Goal: Task Accomplishment & Management: Manage account settings

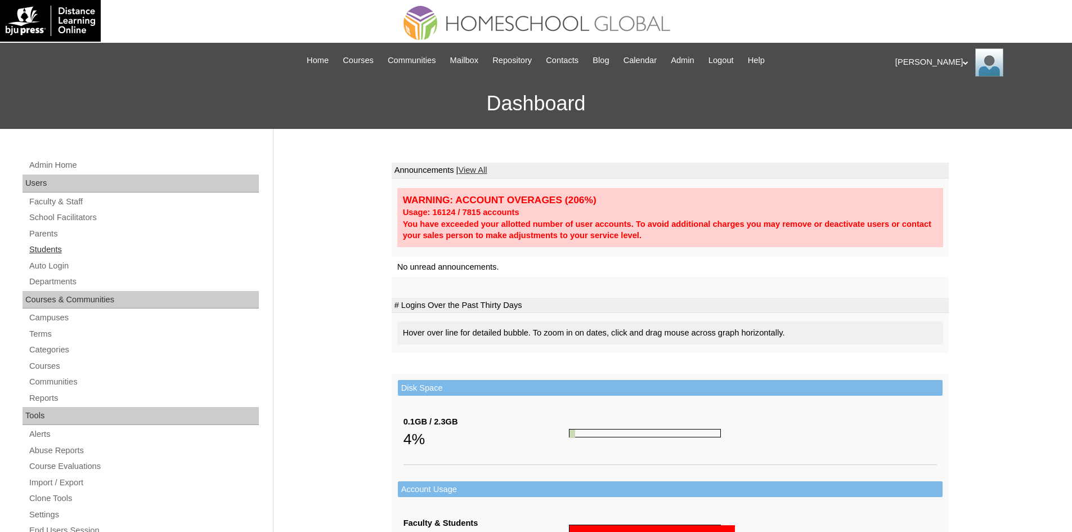
click at [38, 253] on link "Students" at bounding box center [143, 250] width 231 height 14
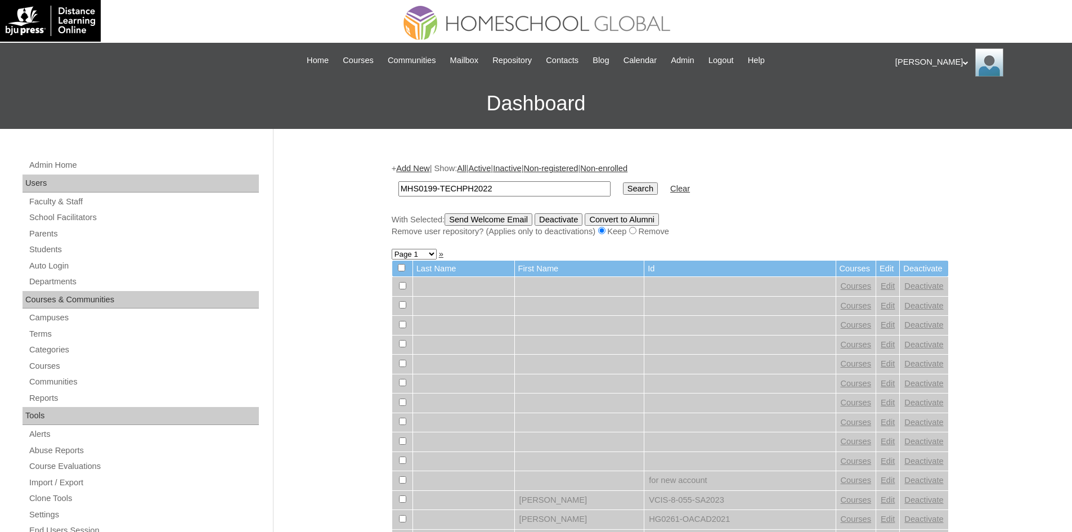
type input "MHS0199-TECHPH2022"
click at [623, 193] on input "Search" at bounding box center [640, 188] width 35 height 12
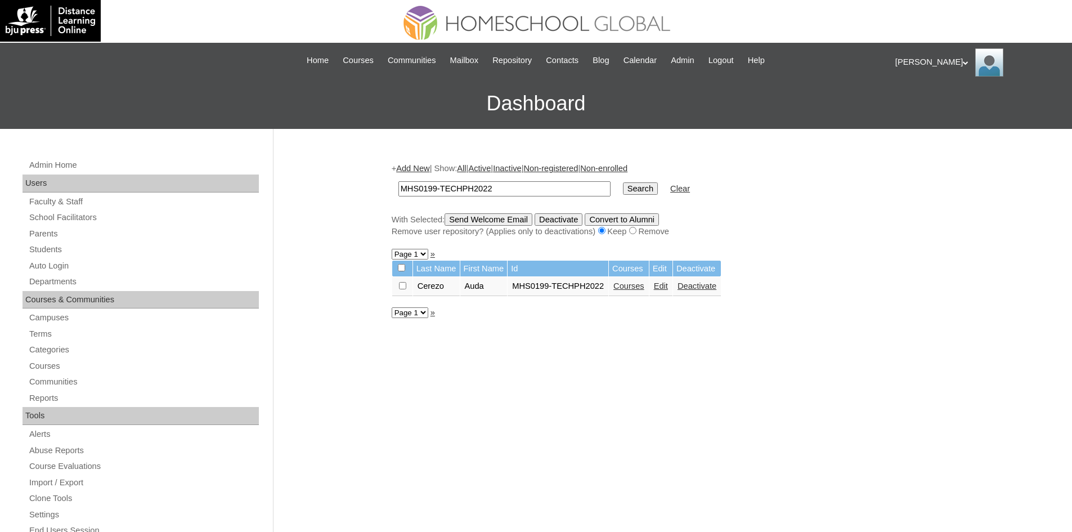
click at [665, 290] on link "Edit" at bounding box center [661, 285] width 14 height 9
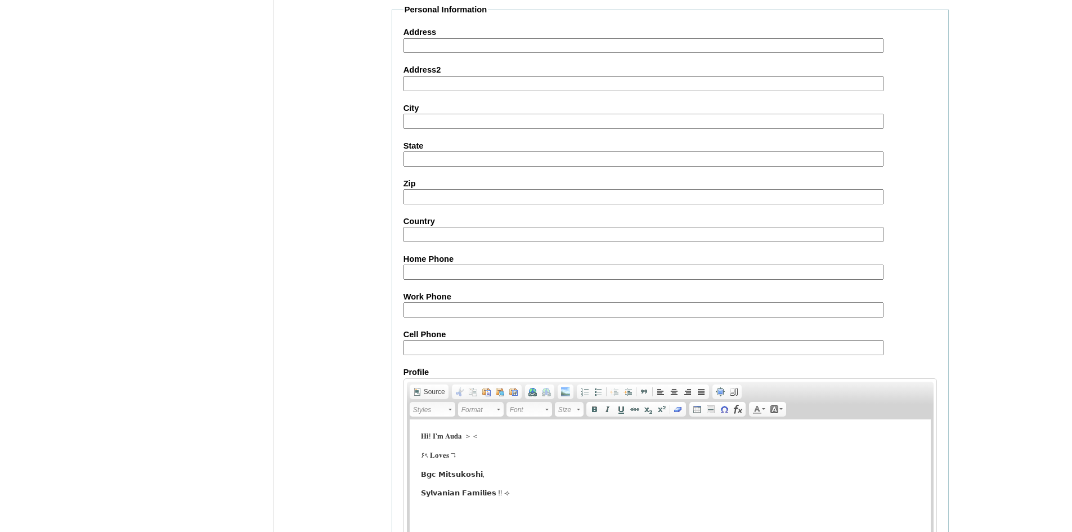
scroll to position [1183, 0]
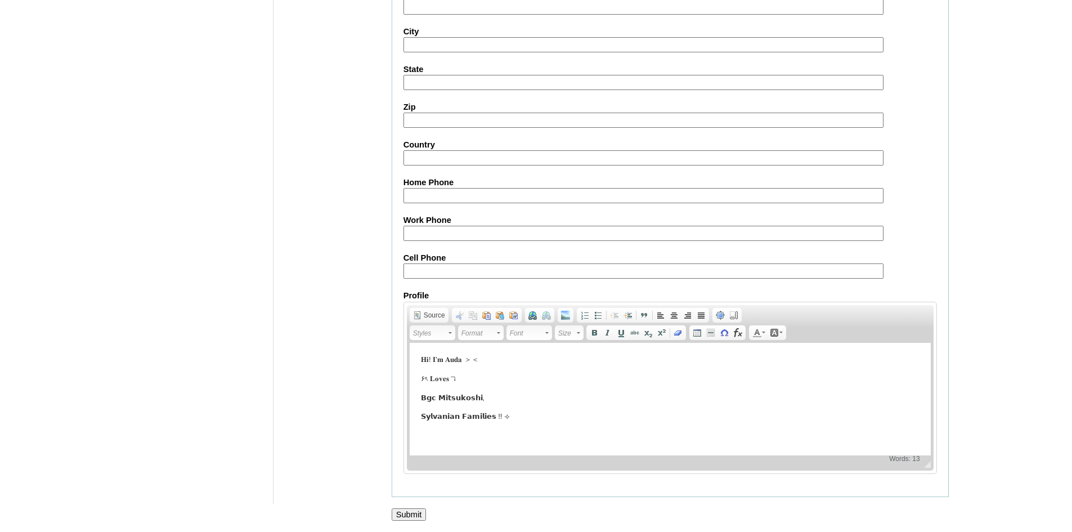
click at [409, 513] on input "Submit" at bounding box center [409, 514] width 35 height 12
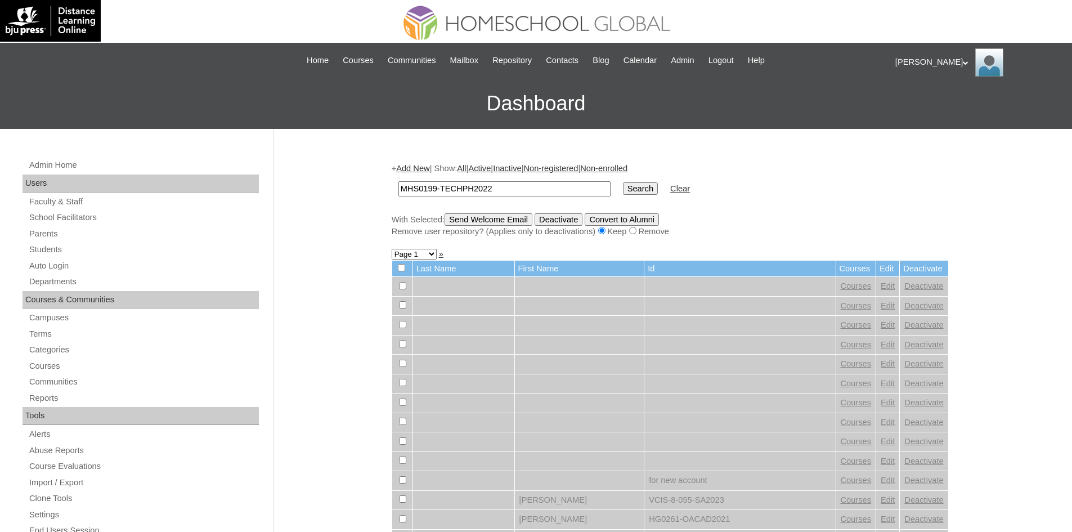
type input "MHS0199-TECHPH2022"
click at [623, 186] on input "Search" at bounding box center [640, 188] width 35 height 12
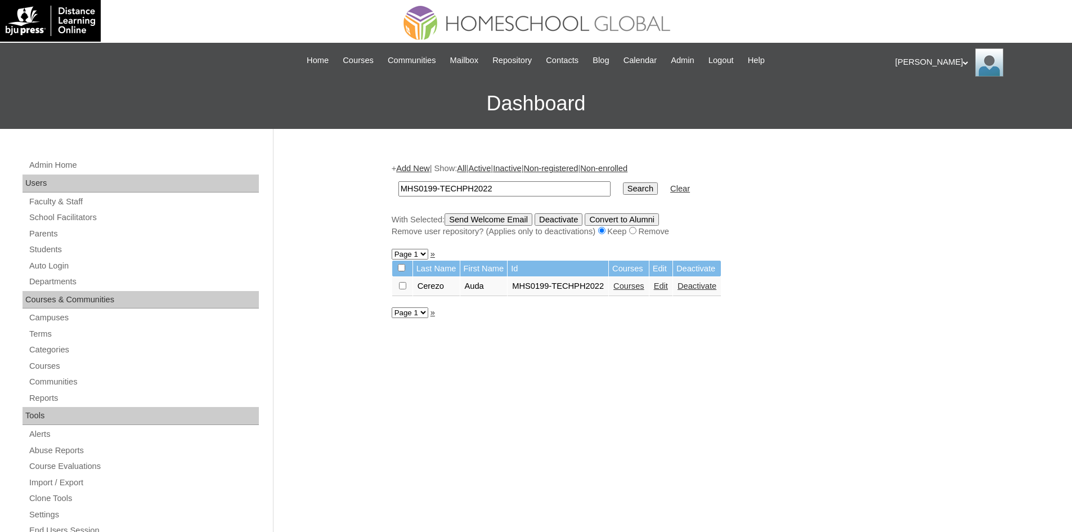
click at [631, 289] on link "Courses" at bounding box center [629, 285] width 31 height 9
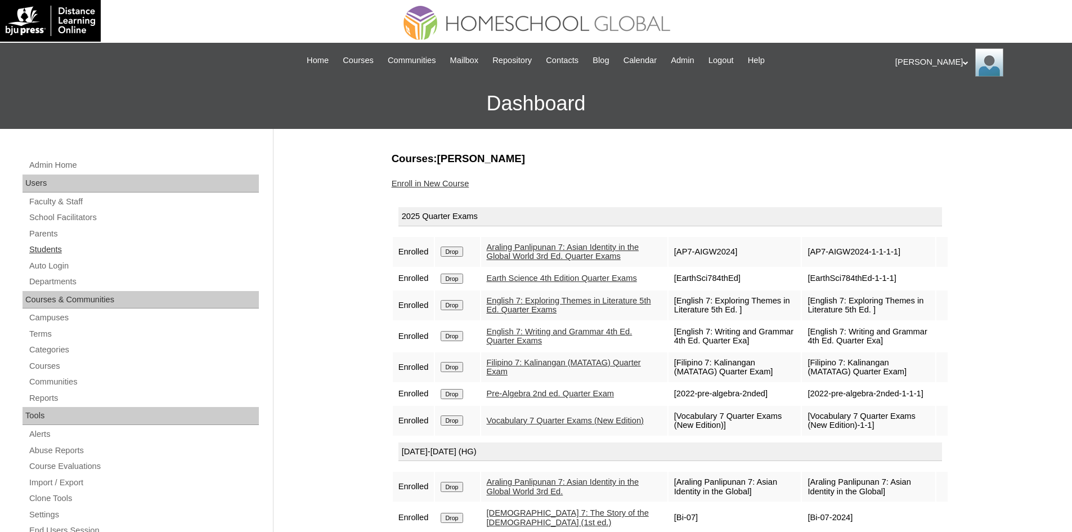
click at [50, 252] on link "Students" at bounding box center [143, 250] width 231 height 14
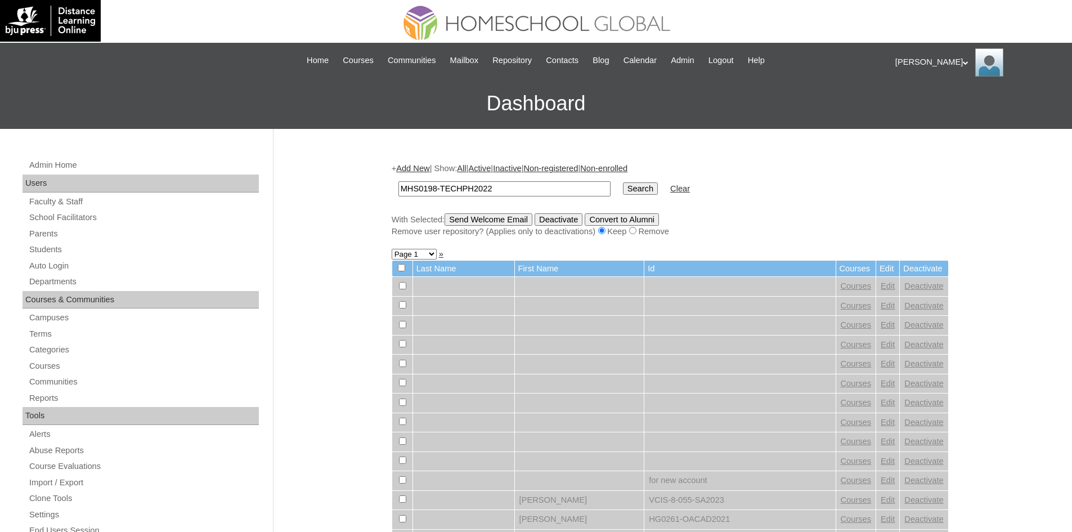
type input "MHS0198-TECHPH2022"
click at [623, 187] on input "Search" at bounding box center [640, 188] width 35 height 12
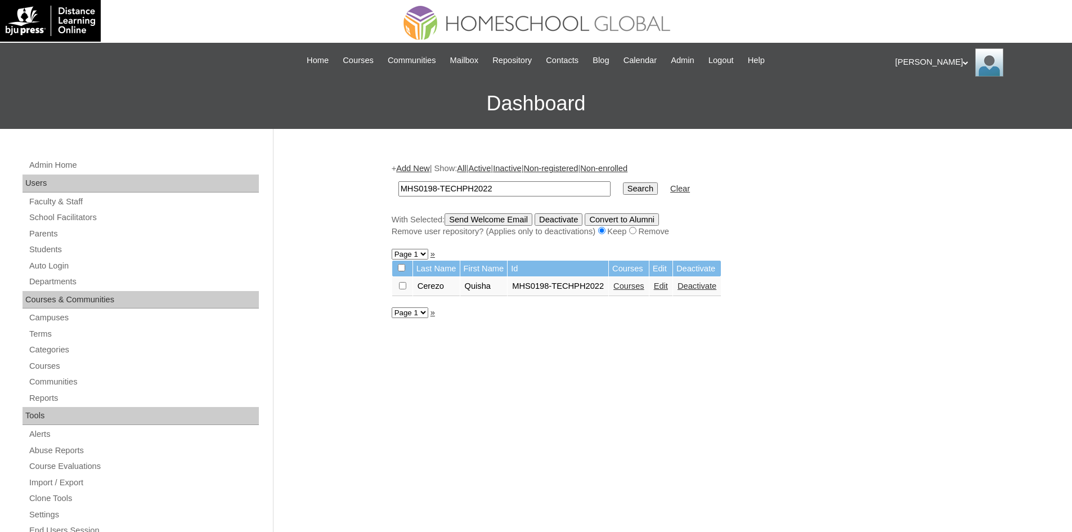
click at [662, 287] on link "Edit" at bounding box center [661, 285] width 14 height 9
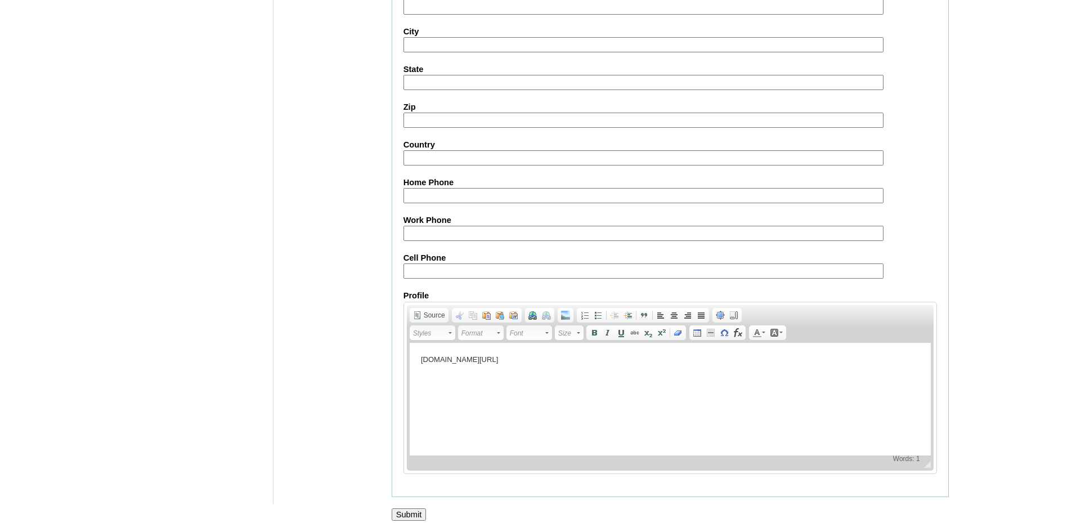
scroll to position [1183, 0]
click at [417, 516] on input "Submit" at bounding box center [409, 514] width 35 height 12
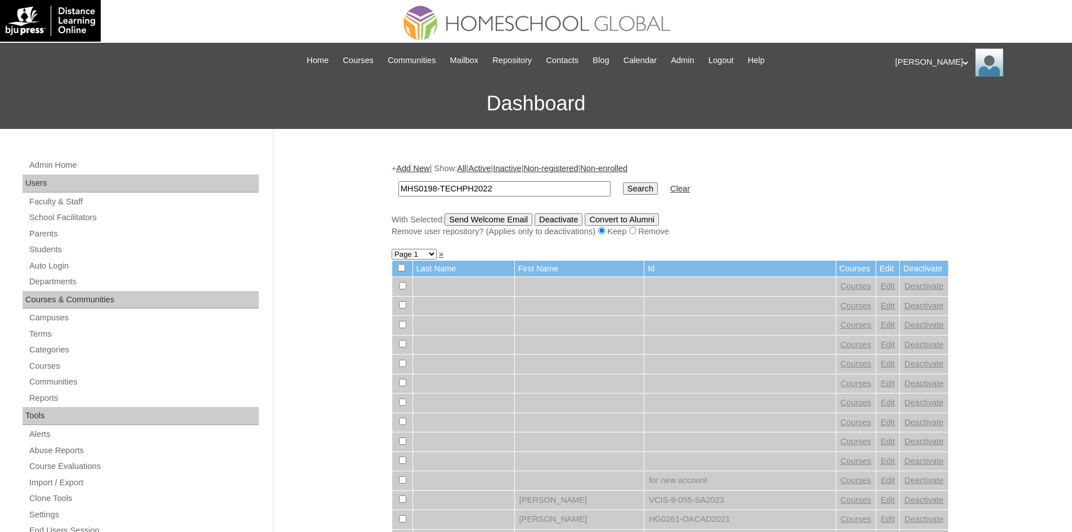
type input "MHS0198-TECHPH2022"
click at [623, 187] on input "Search" at bounding box center [640, 188] width 35 height 12
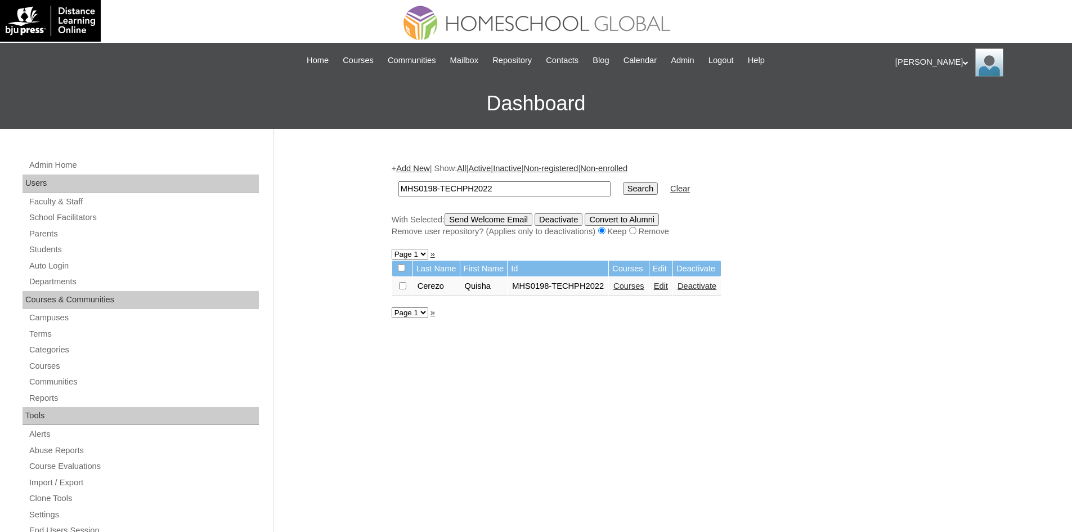
click at [630, 285] on link "Courses" at bounding box center [629, 285] width 31 height 9
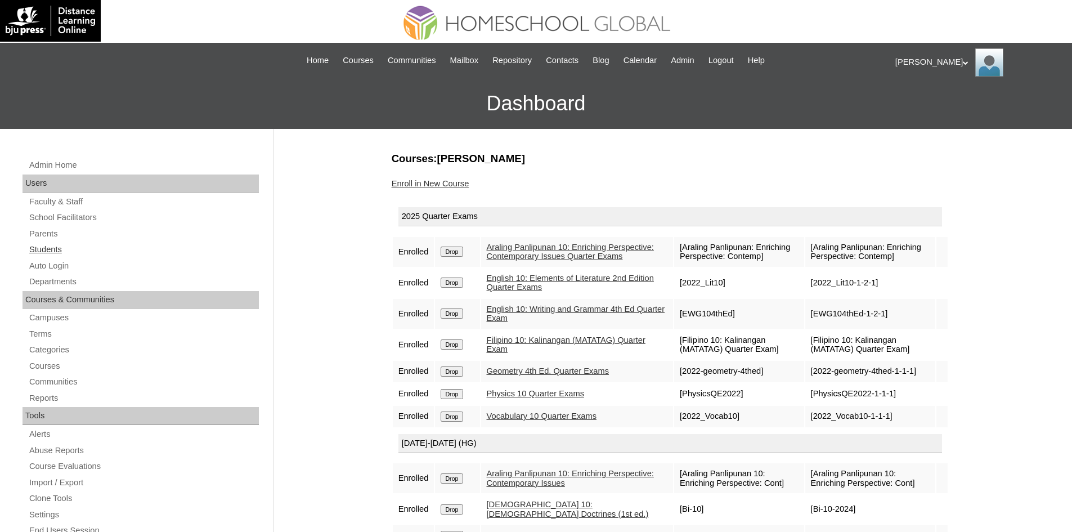
click at [51, 249] on link "Students" at bounding box center [143, 250] width 231 height 14
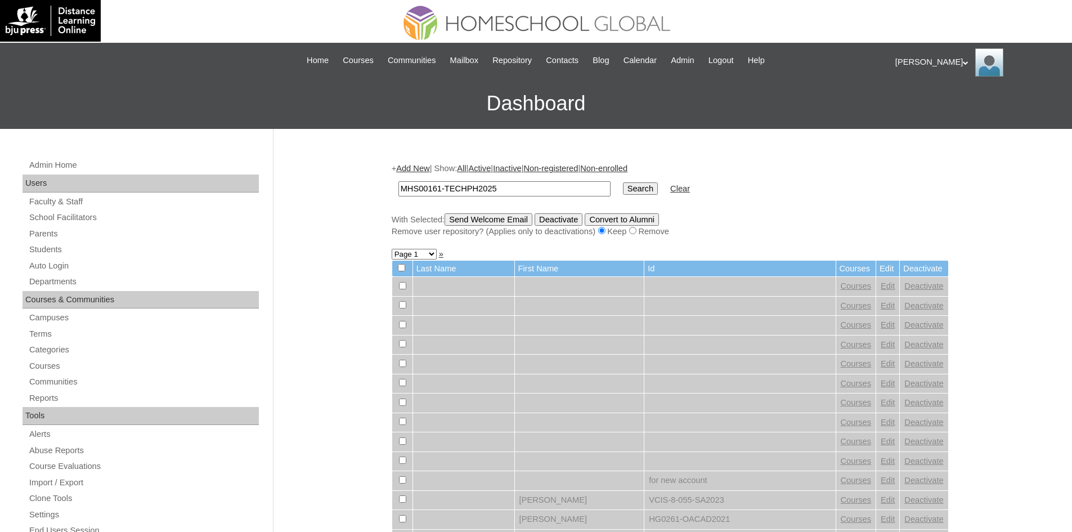
type input "MHS00161-TECHPH2025"
click at [623, 189] on input "Search" at bounding box center [640, 188] width 35 height 12
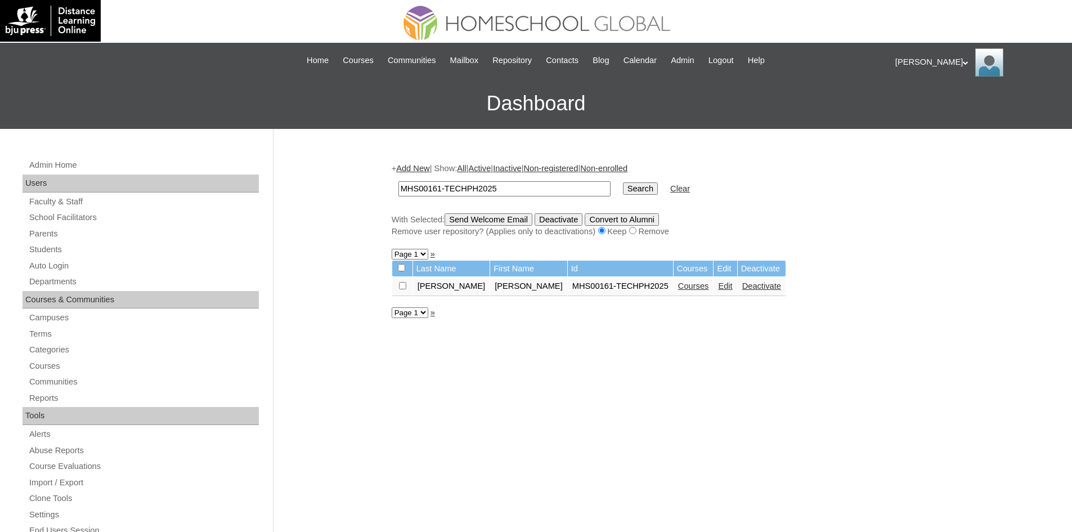
click at [718, 285] on link "Edit" at bounding box center [725, 285] width 14 height 9
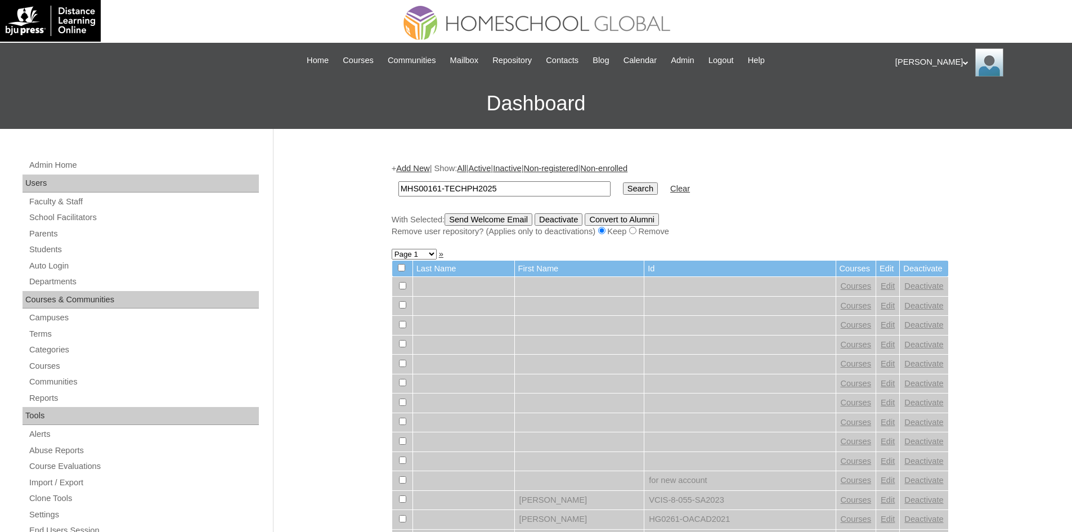
type input "MHS00161-TECHPH2025"
click at [623, 184] on input "Search" at bounding box center [640, 188] width 35 height 12
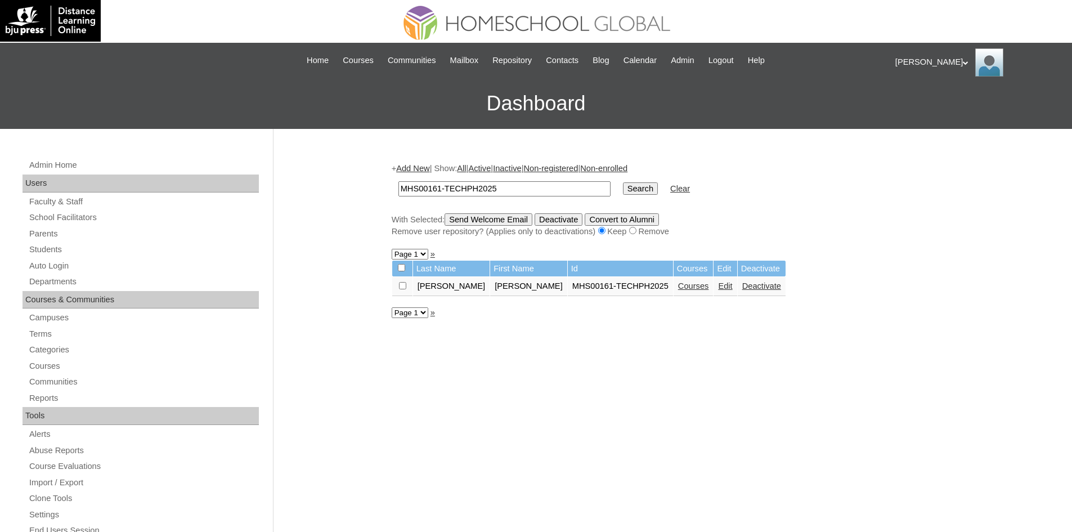
click at [678, 287] on link "Courses" at bounding box center [693, 285] width 31 height 9
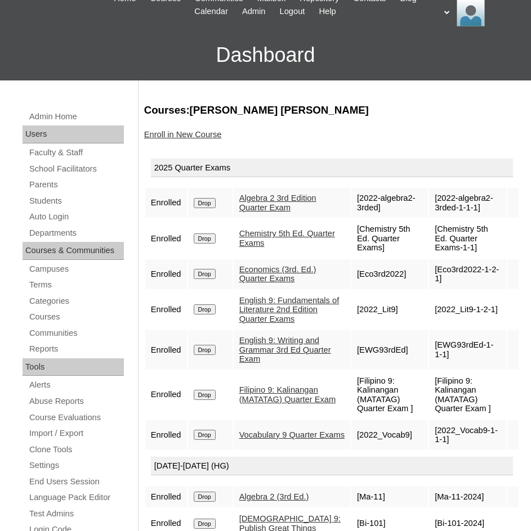
scroll to position [61, 0]
